Goal: Check status: Check status

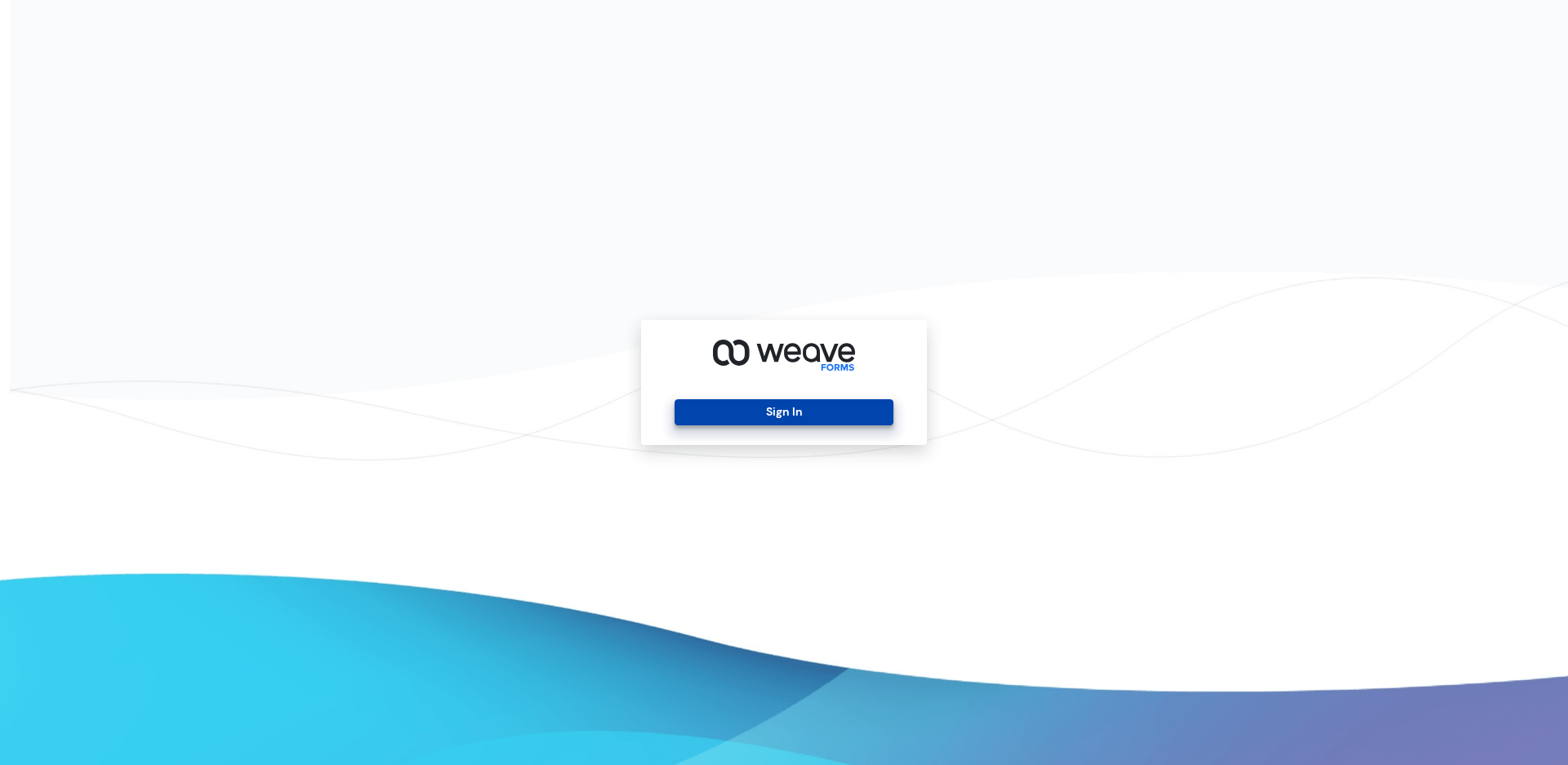
click at [743, 415] on button "Sign In" at bounding box center [783, 412] width 218 height 26
